Goal: Register for event/course

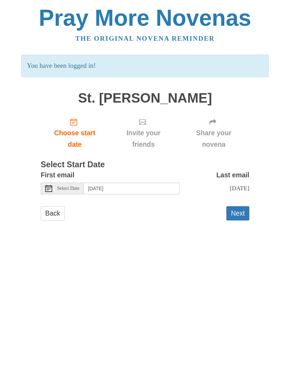
click at [244, 212] on button "Next" at bounding box center [237, 213] width 23 height 14
click at [244, 210] on button "Next" at bounding box center [237, 213] width 23 height 14
click at [247, 216] on button "Next" at bounding box center [237, 213] width 23 height 14
click at [77, 137] on span "Choose start date" at bounding box center [75, 138] width 54 height 23
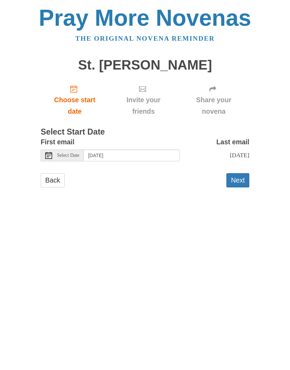
click at [241, 184] on button "Next" at bounding box center [237, 180] width 23 height 14
click at [237, 176] on button "Next" at bounding box center [237, 180] width 23 height 14
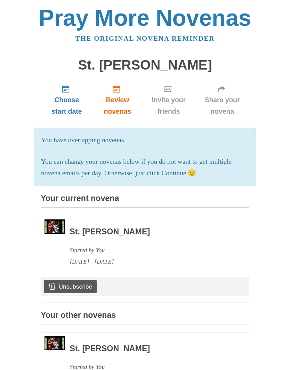
click at [224, 100] on span "Share your novena" at bounding box center [222, 105] width 40 height 23
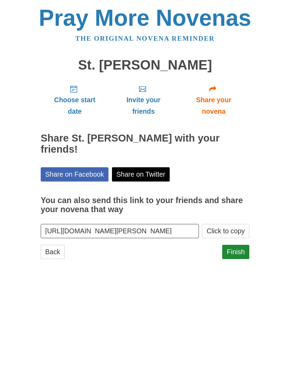
click at [221, 105] on span "Share your novena" at bounding box center [213, 105] width 57 height 23
click at [232, 224] on button "Click to copy" at bounding box center [225, 231] width 47 height 14
click at [182, 245] on div "Back Finish" at bounding box center [145, 255] width 209 height 21
click at [167, 267] on html "Pray More Novenas The original novena reminder St. Joseph Novena Choose start d…" at bounding box center [145, 139] width 290 height 279
click at [277, 198] on body "Pray More Novenas The original novena reminder St. Joseph Novena Choose start d…" at bounding box center [145, 139] width 290 height 279
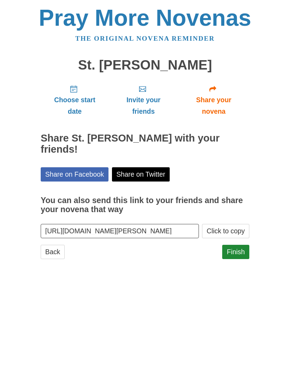
click at [151, 109] on span "Invite your friends" at bounding box center [143, 105] width 55 height 23
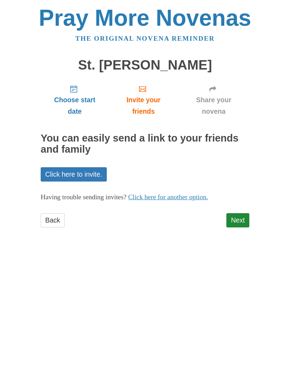
click at [85, 185] on div "Choose start date Invite your friends Share your novena You can easily send a l…" at bounding box center [145, 156] width 209 height 155
click at [91, 173] on link "Click here to invite." at bounding box center [74, 174] width 66 height 14
